Goal: Information Seeking & Learning: Learn about a topic

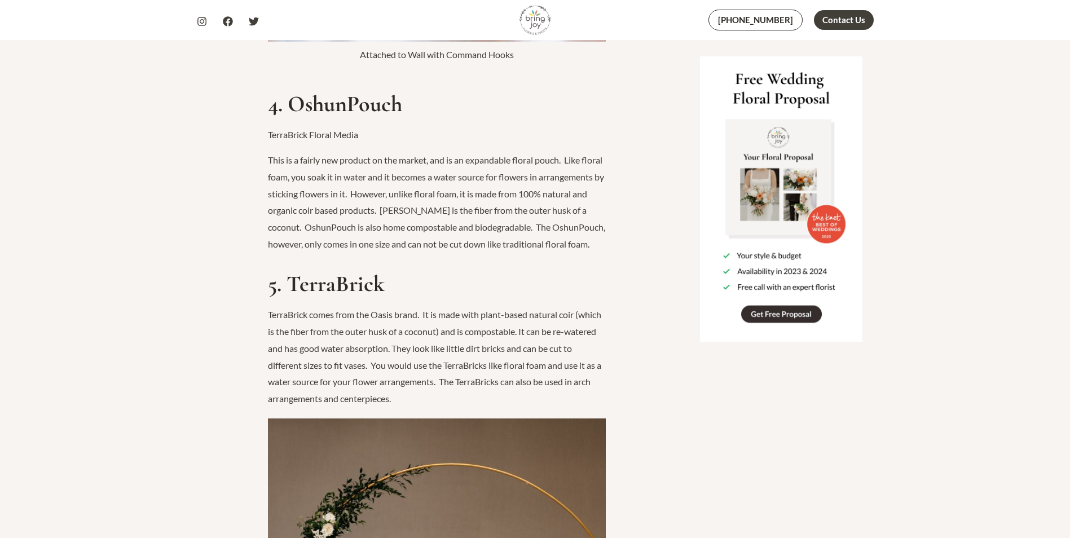
scroll to position [2370, 0]
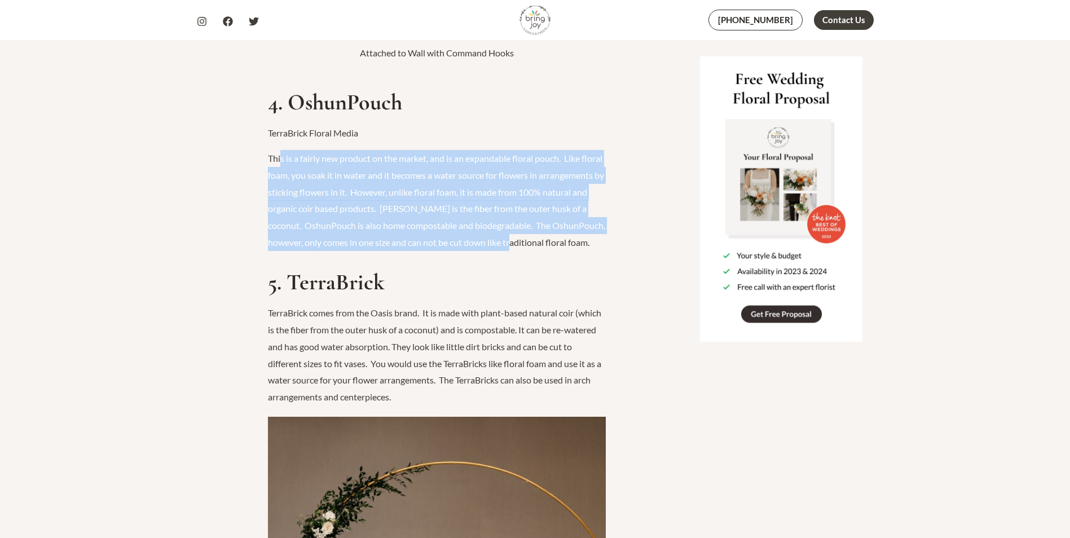
drag, startPoint x: 283, startPoint y: 142, endPoint x: 591, endPoint y: 226, distance: 319.9
click at [600, 219] on p "This is a fairly new product on the market, and is an expandable floral pouch. …" at bounding box center [437, 200] width 338 height 100
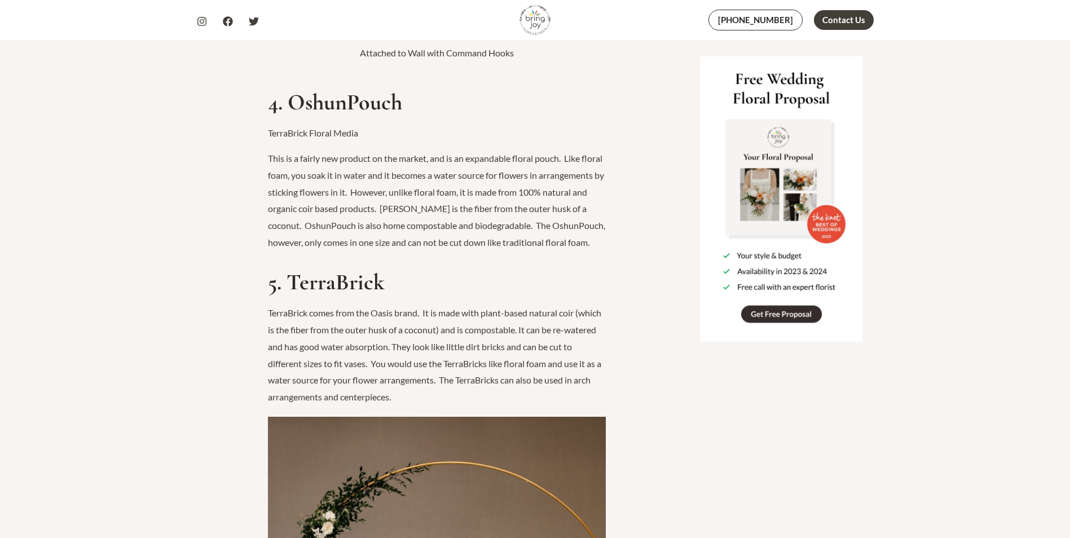
drag, startPoint x: 591, startPoint y: 226, endPoint x: 513, endPoint y: 246, distance: 80.5
click at [513, 250] on p "This is a fairly new product on the market, and is an expandable floral pouch. …" at bounding box center [437, 200] width 338 height 100
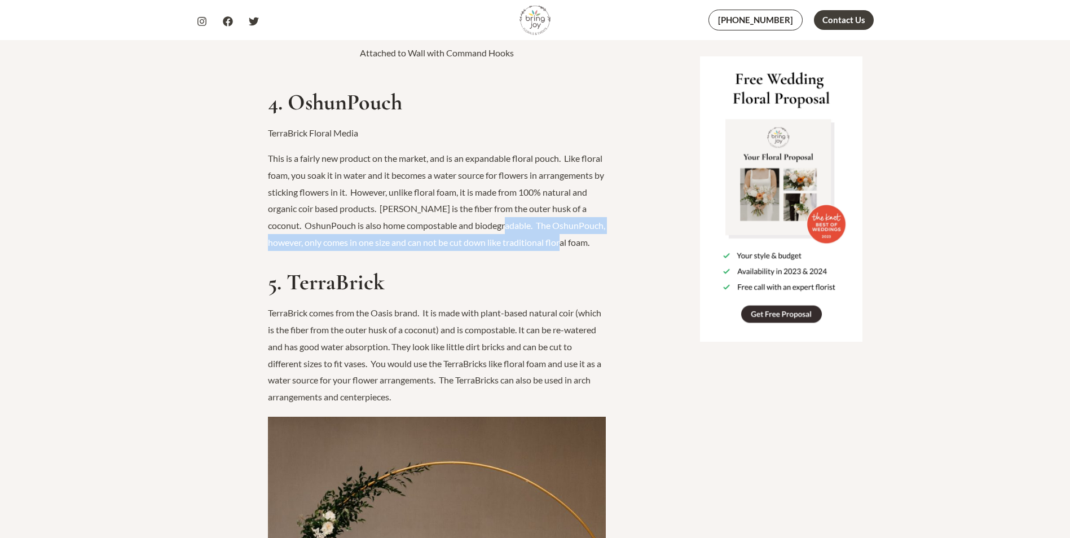
drag, startPoint x: 547, startPoint y: 210, endPoint x: 583, endPoint y: 239, distance: 46.6
click at [583, 239] on p "This is a fairly new product on the market, and is an expandable floral pouch. …" at bounding box center [437, 200] width 338 height 100
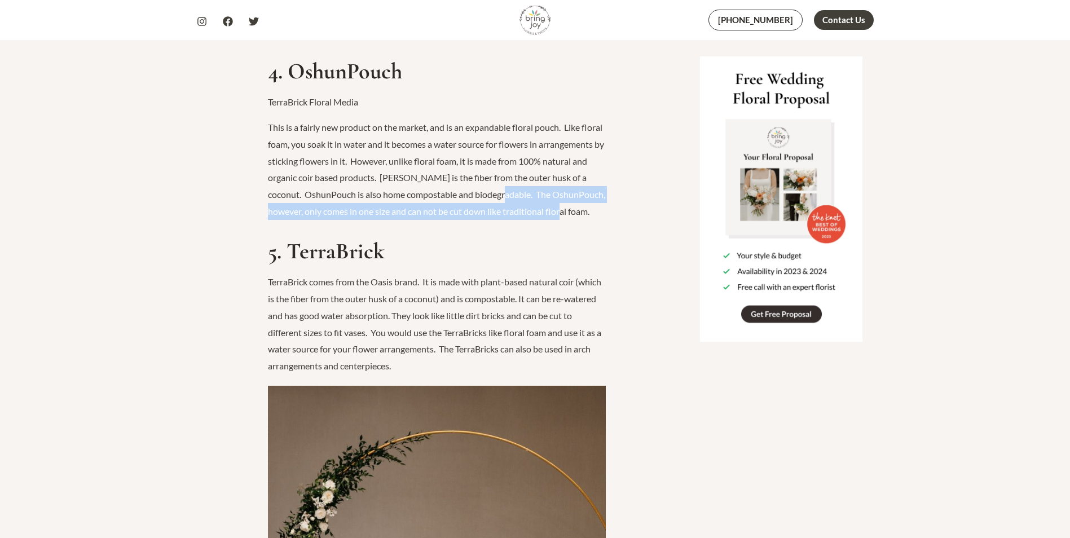
scroll to position [2426, 0]
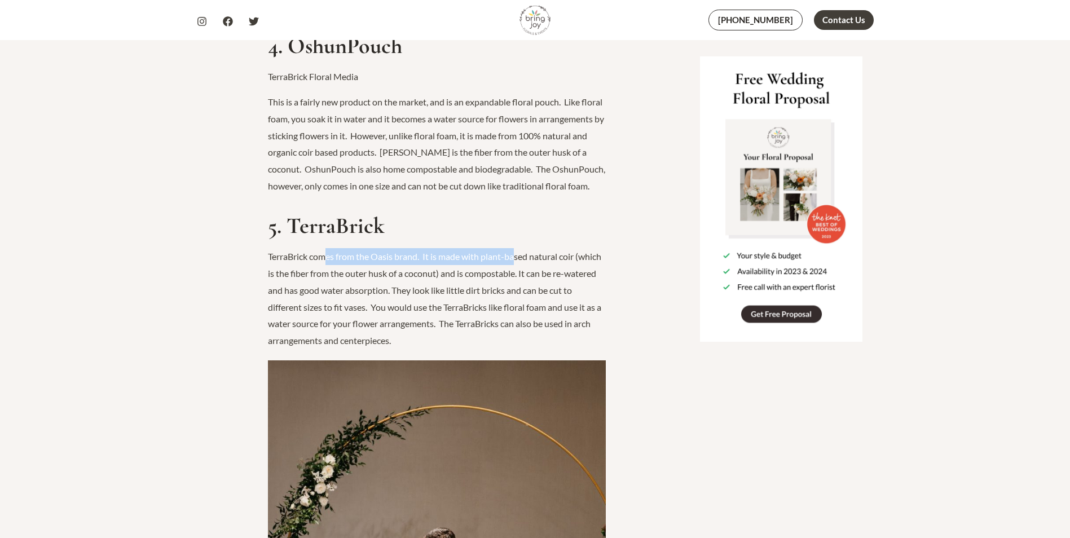
drag, startPoint x: 325, startPoint y: 256, endPoint x: 519, endPoint y: 256, distance: 193.5
click at [519, 256] on p "TerraBrick comes from the Oasis brand. It is made with plant-based natural coir…" at bounding box center [437, 298] width 338 height 100
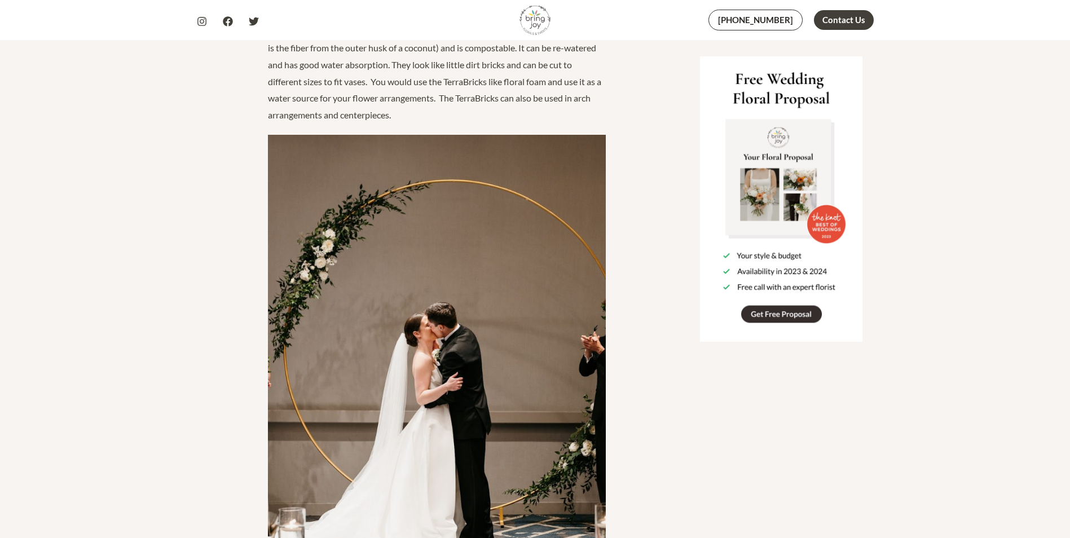
scroll to position [2313, 0]
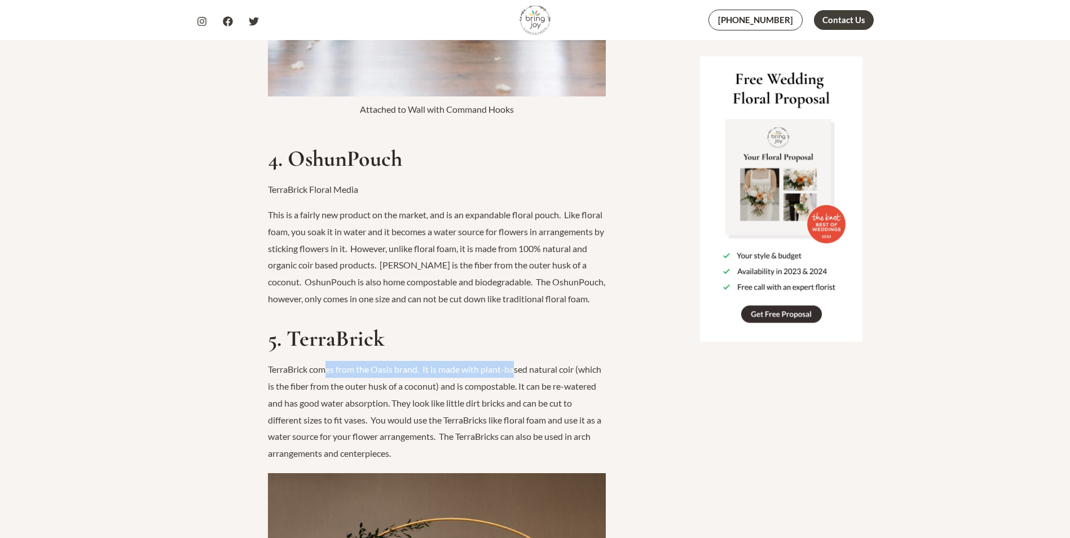
drag, startPoint x: 462, startPoint y: 420, endPoint x: 551, endPoint y: 442, distance: 91.8
click at [554, 445] on p "TerraBrick comes from the Oasis brand. It is made with plant-based natural coir…" at bounding box center [437, 411] width 338 height 100
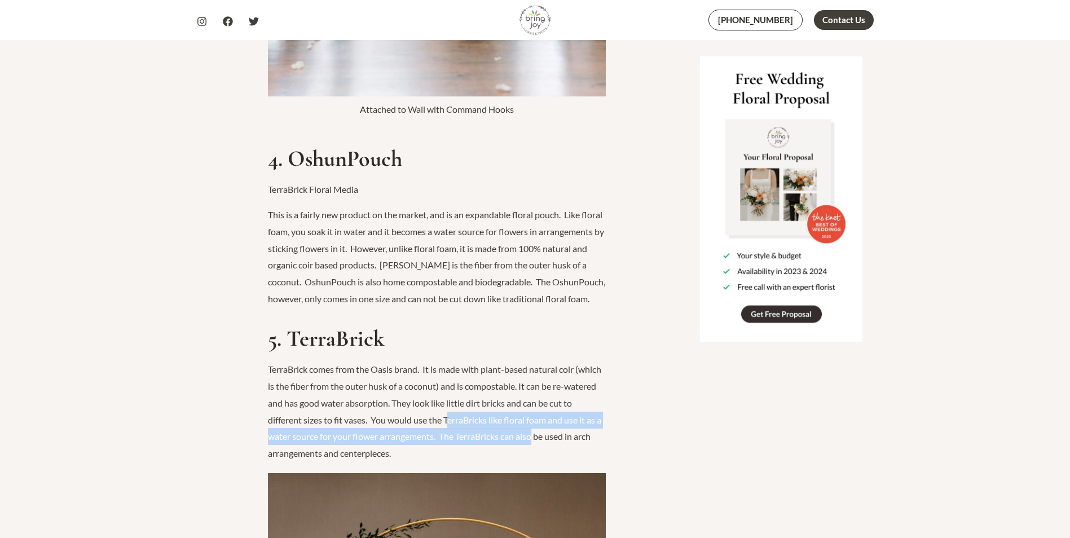
drag, startPoint x: 449, startPoint y: 439, endPoint x: 437, endPoint y: 449, distance: 15.7
click at [449, 439] on p "TerraBrick comes from the Oasis brand. It is made with plant-based natural coir…" at bounding box center [437, 411] width 338 height 100
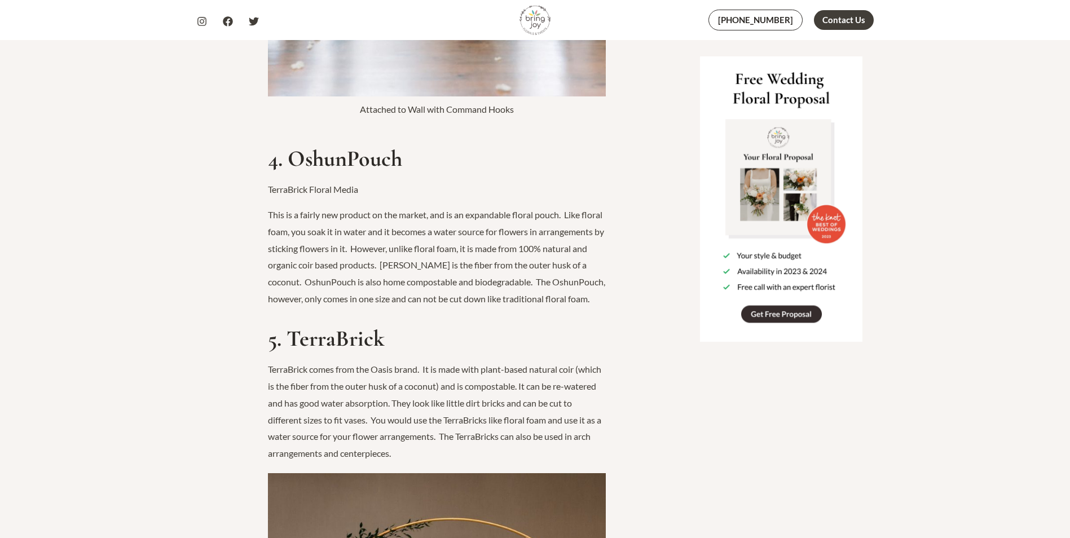
click at [426, 461] on p "TerraBrick comes from the Oasis brand. It is made with plant-based natural coir…" at bounding box center [437, 411] width 338 height 100
drag, startPoint x: 422, startPoint y: 454, endPoint x: 478, endPoint y: 436, distance: 58.5
click at [478, 436] on p "TerraBrick comes from the Oasis brand. It is made with plant-based natural coir…" at bounding box center [437, 411] width 338 height 100
drag, startPoint x: 478, startPoint y: 436, endPoint x: 493, endPoint y: 436, distance: 15.2
copy p "TerraBricks can also be used in arch arrangements and centerpieces."
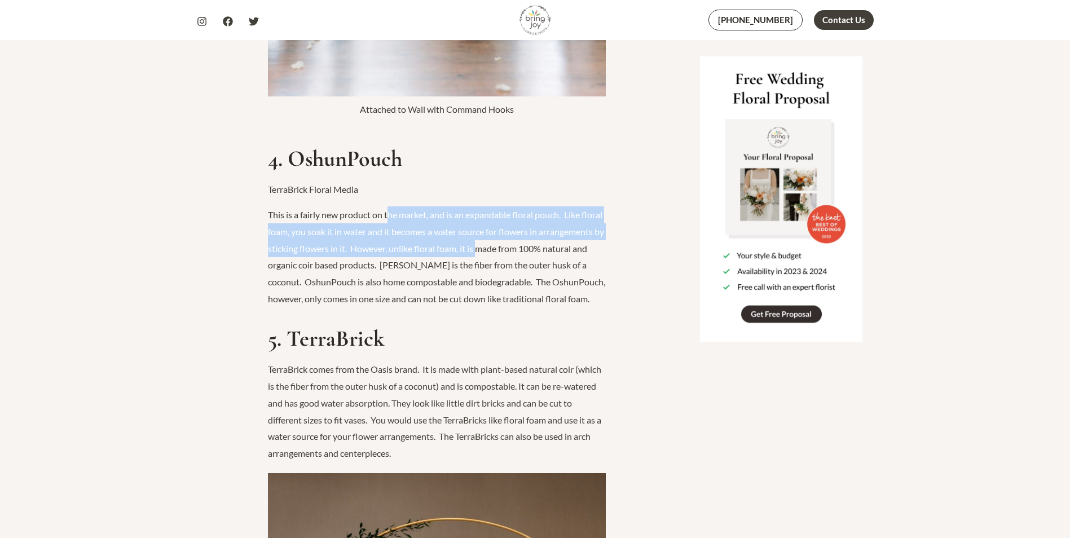
drag, startPoint x: 389, startPoint y: 194, endPoint x: 547, endPoint y: 226, distance: 160.8
click at [547, 226] on p "This is a fairly new product on the market, and is an expandable floral pouch. …" at bounding box center [437, 257] width 338 height 100
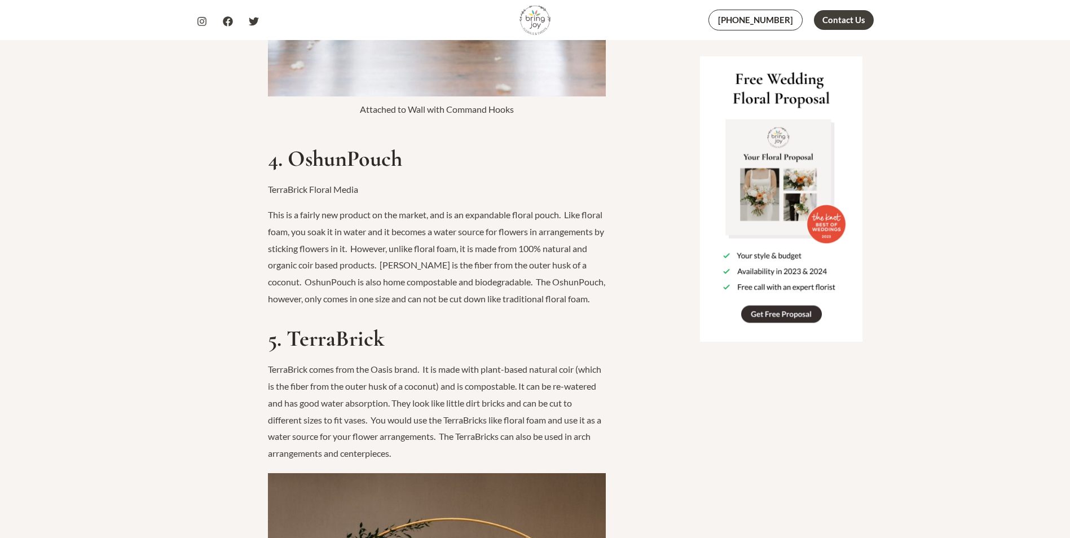
drag, startPoint x: 547, startPoint y: 226, endPoint x: 495, endPoint y: 244, distance: 54.2
click at [509, 244] on p "This is a fairly new product on the market, and is an expandable floral pouch. …" at bounding box center [437, 257] width 338 height 100
drag, startPoint x: 266, startPoint y: 247, endPoint x: 440, endPoint y: 250, distance: 173.2
copy p "100% natural and organic coir based product"
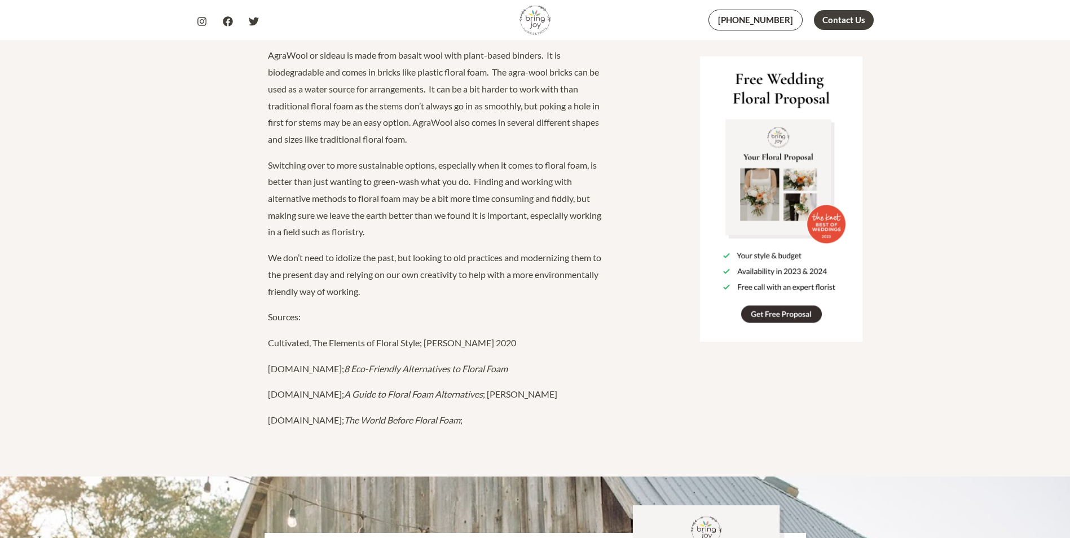
scroll to position [3160, 0]
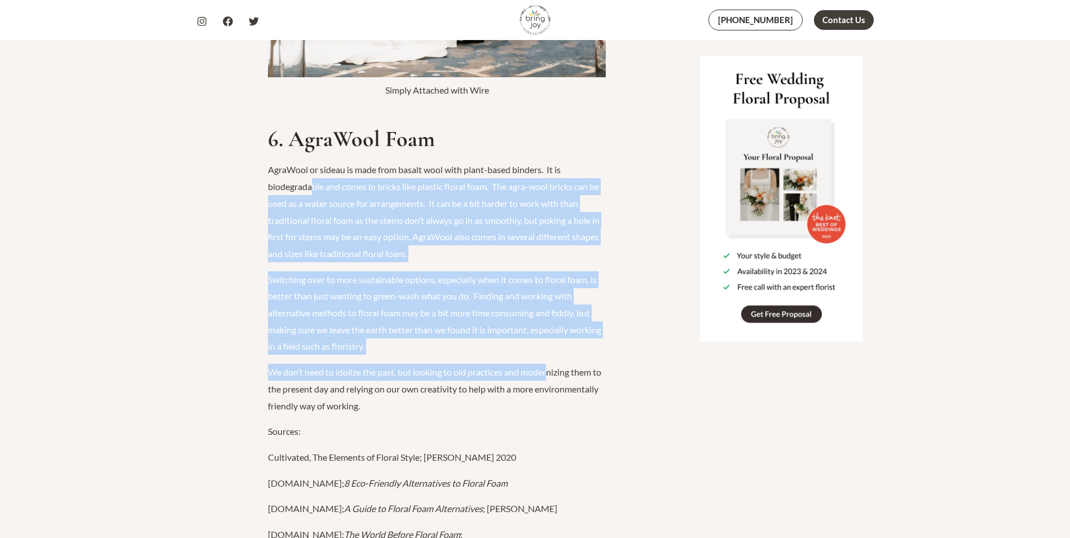
drag, startPoint x: 366, startPoint y: 213, endPoint x: 549, endPoint y: 363, distance: 237.3
click at [423, 283] on p "Switching over to more sustainable options, especially when it comes to floral …" at bounding box center [437, 313] width 338 height 84
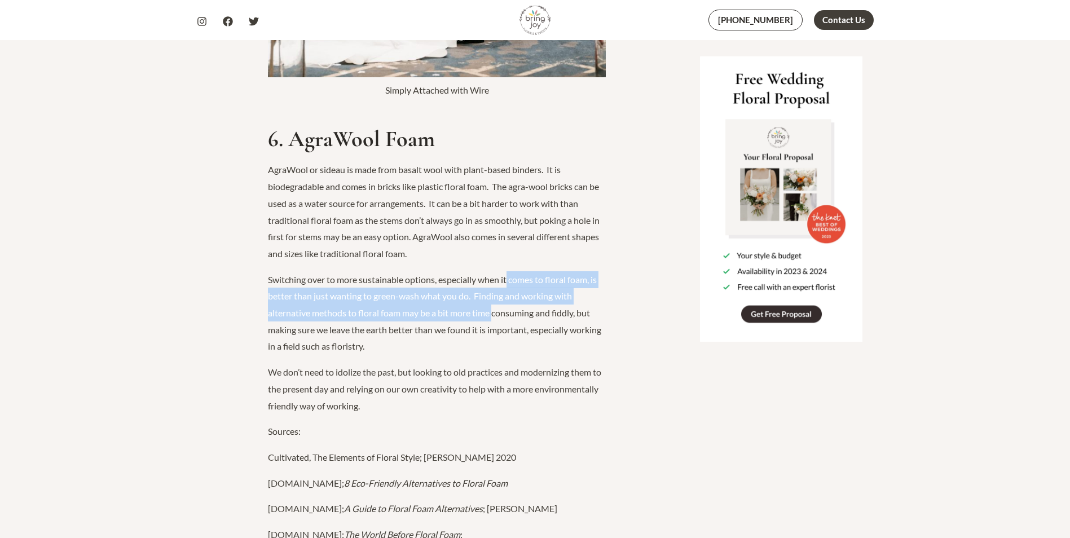
drag, startPoint x: 510, startPoint y: 285, endPoint x: 494, endPoint y: 318, distance: 36.8
click at [494, 318] on p "Switching over to more sustainable options, especially when it comes to floral …" at bounding box center [437, 313] width 338 height 84
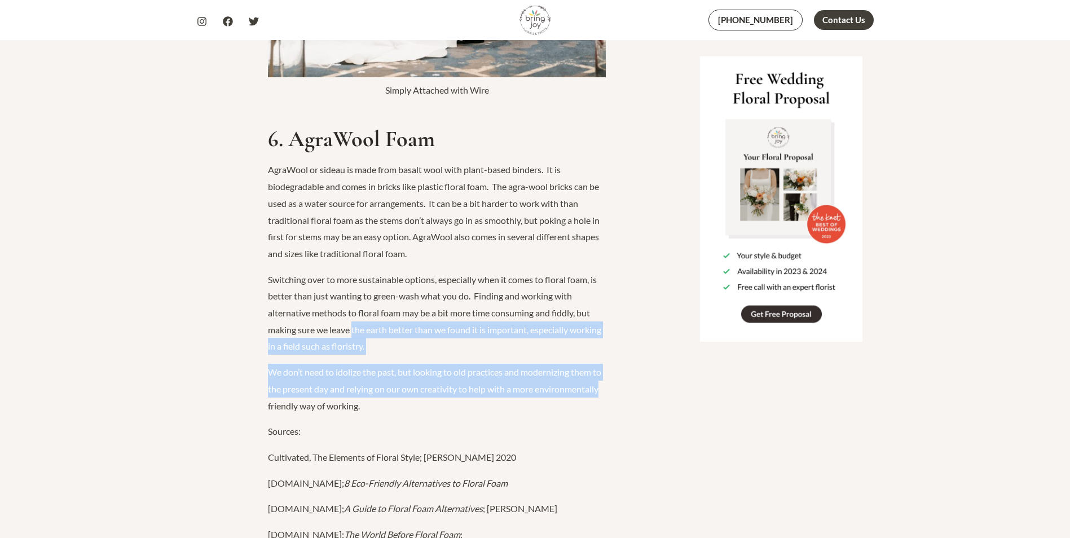
drag, startPoint x: 354, startPoint y: 329, endPoint x: 604, endPoint y: 394, distance: 257.7
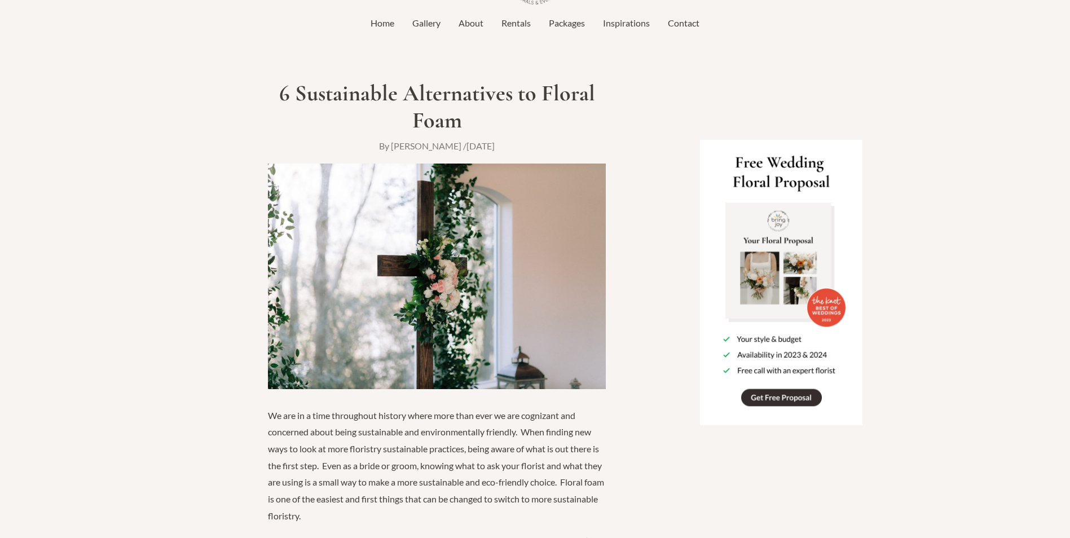
scroll to position [0, 0]
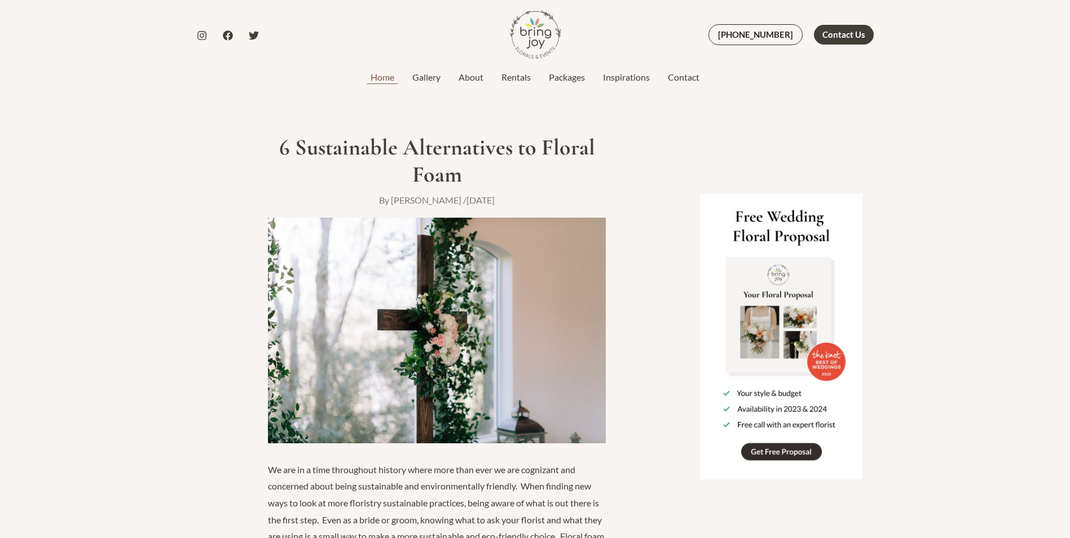
click at [389, 74] on link "Home" at bounding box center [383, 78] width 42 height 14
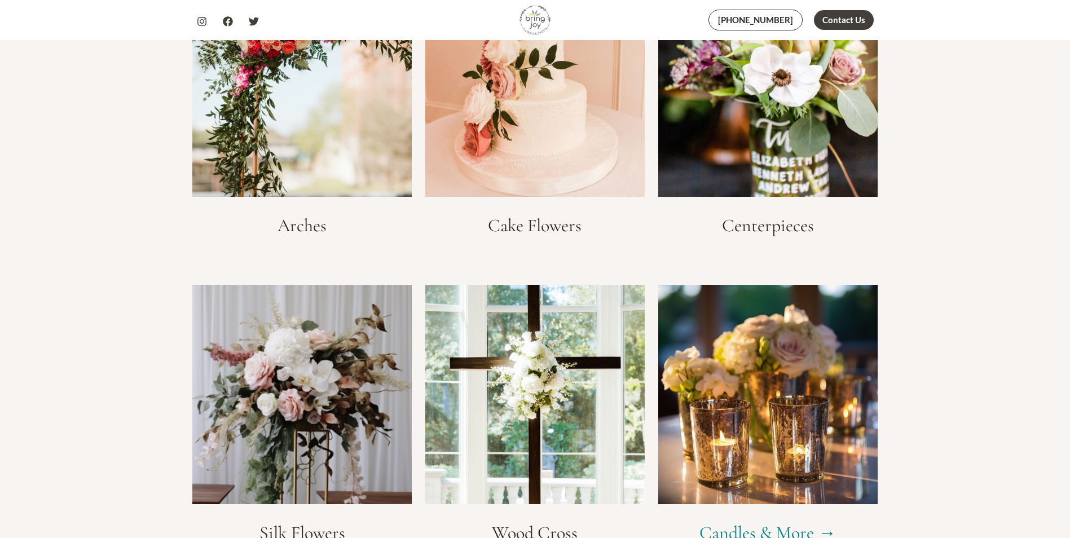
scroll to position [2201, 0]
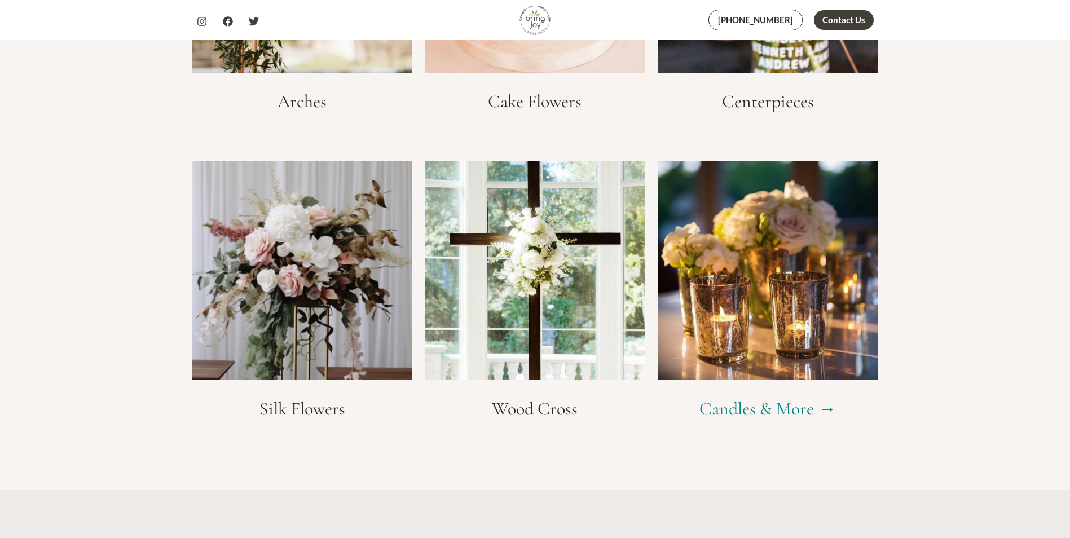
click at [276, 339] on img at bounding box center [301, 270] width 219 height 219
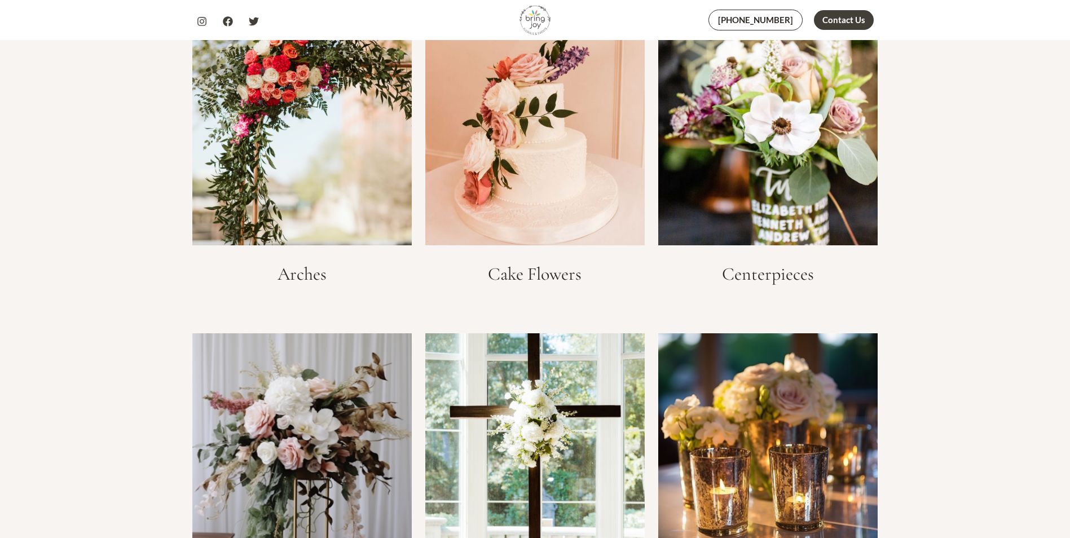
scroll to position [1580, 0]
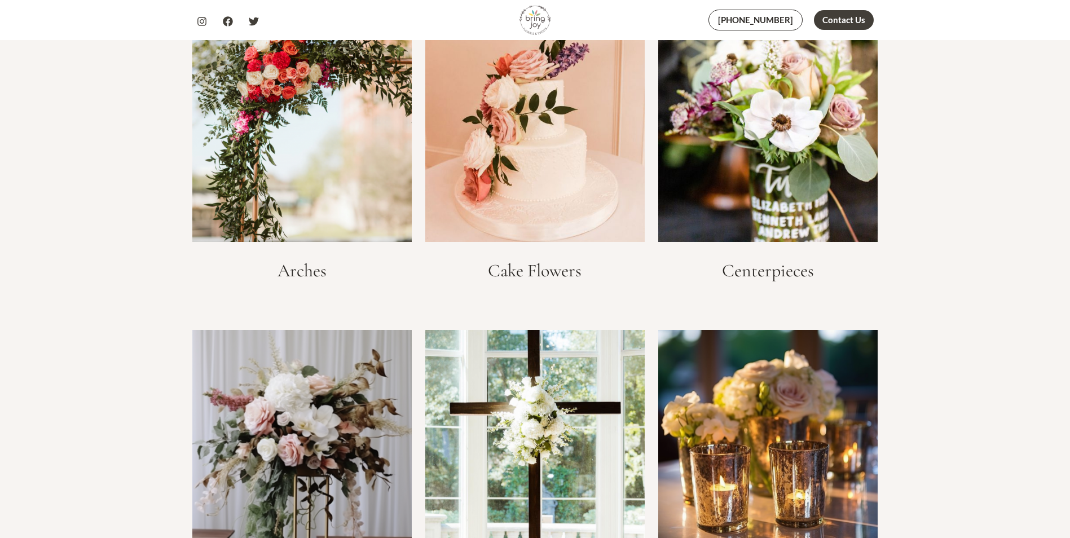
click at [312, 404] on img at bounding box center [301, 439] width 219 height 219
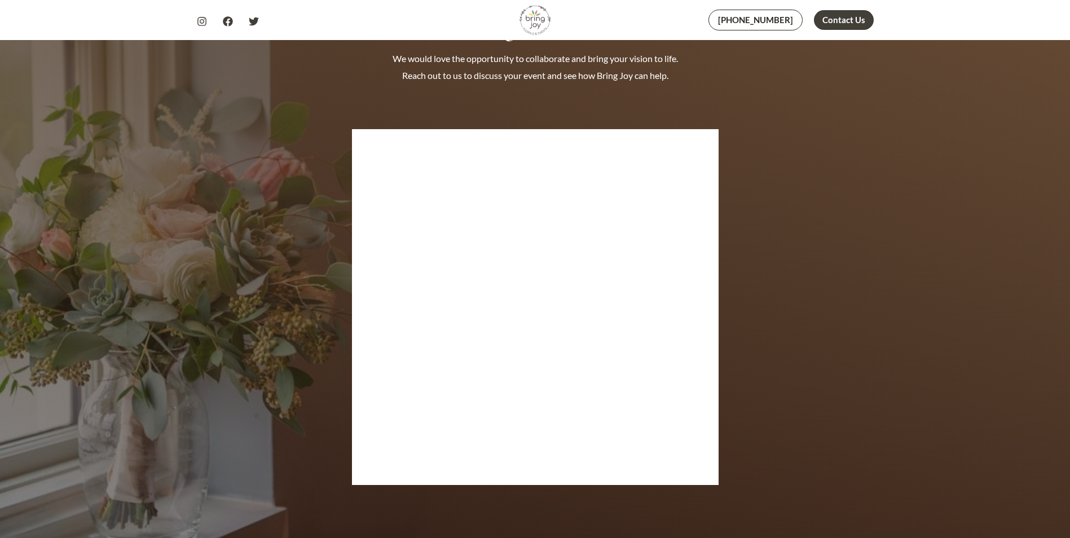
scroll to position [5417, 0]
